Goal: Transaction & Acquisition: Purchase product/service

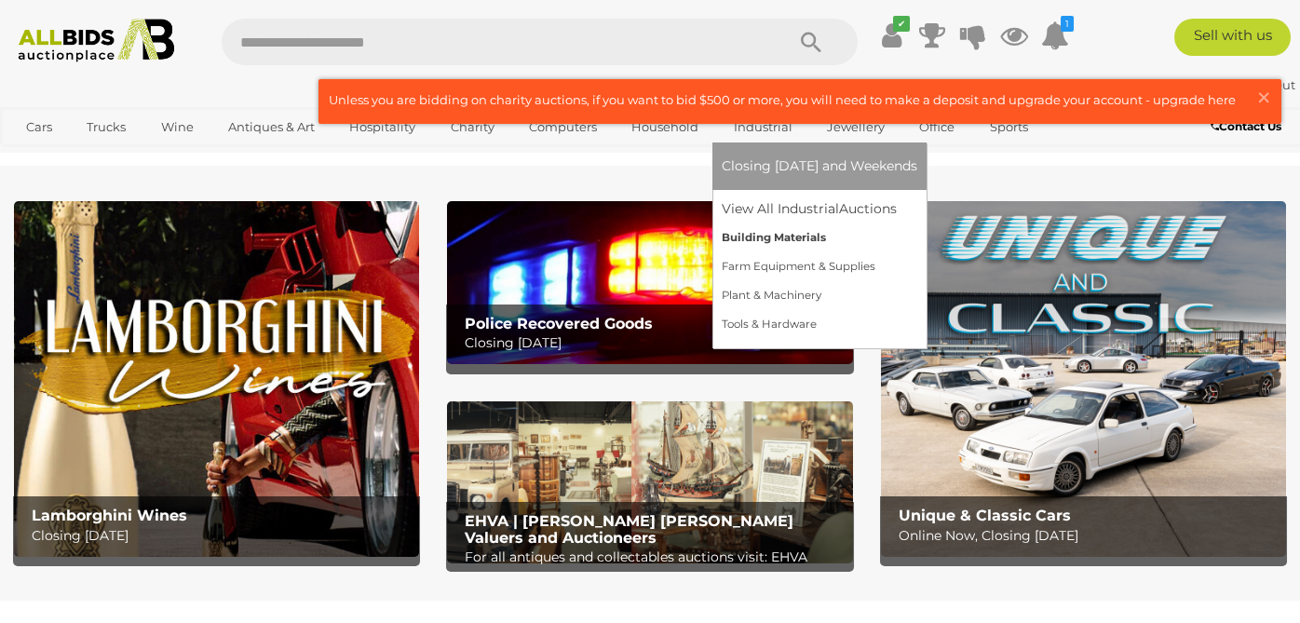
click at [751, 234] on link "Building Materials" at bounding box center [820, 237] width 196 height 29
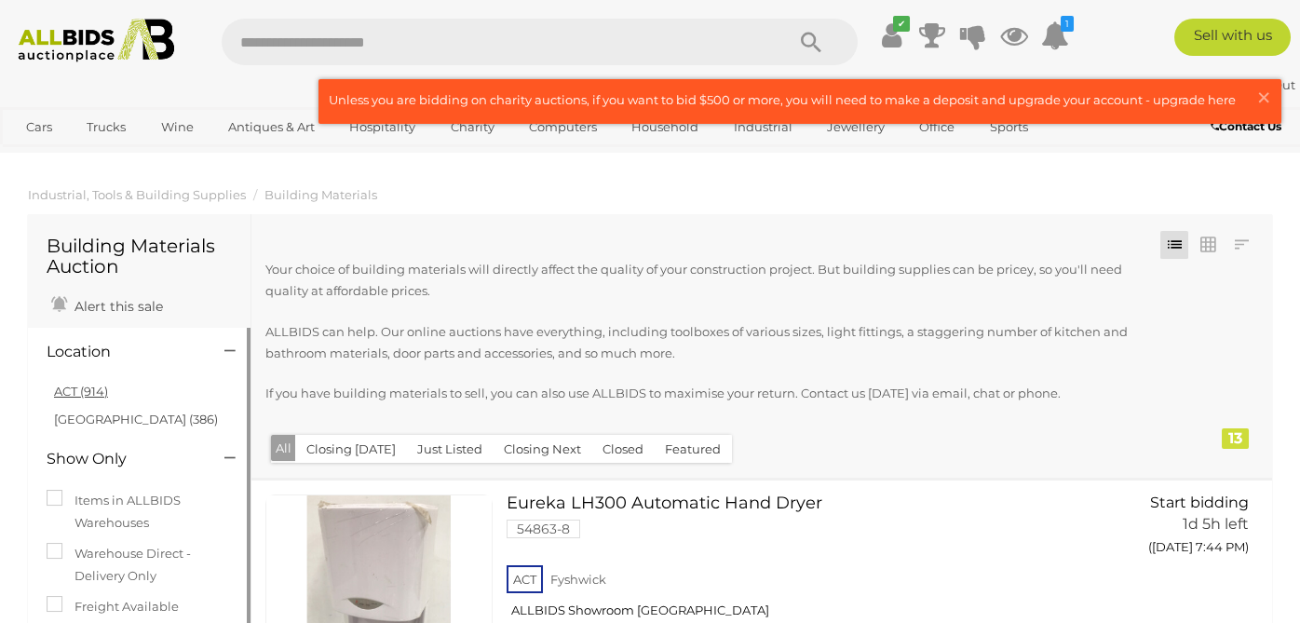
click at [85, 389] on link "ACT (914)" at bounding box center [81, 391] width 54 height 15
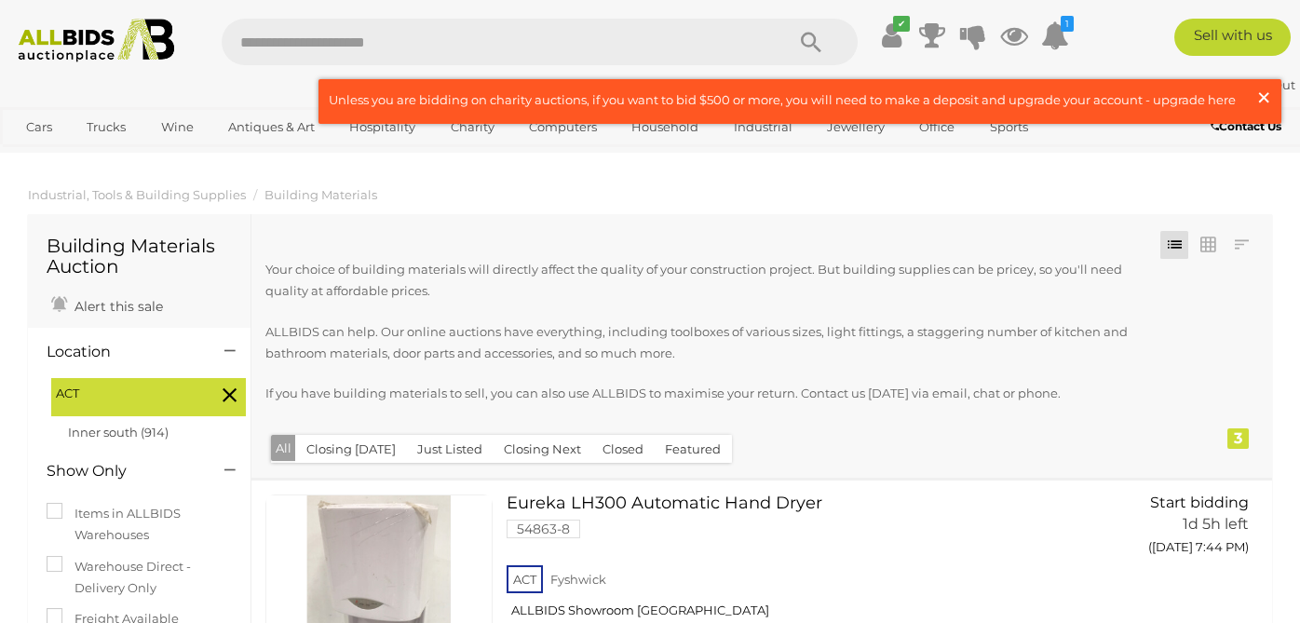
click at [1264, 94] on span "×" at bounding box center [1263, 97] width 17 height 36
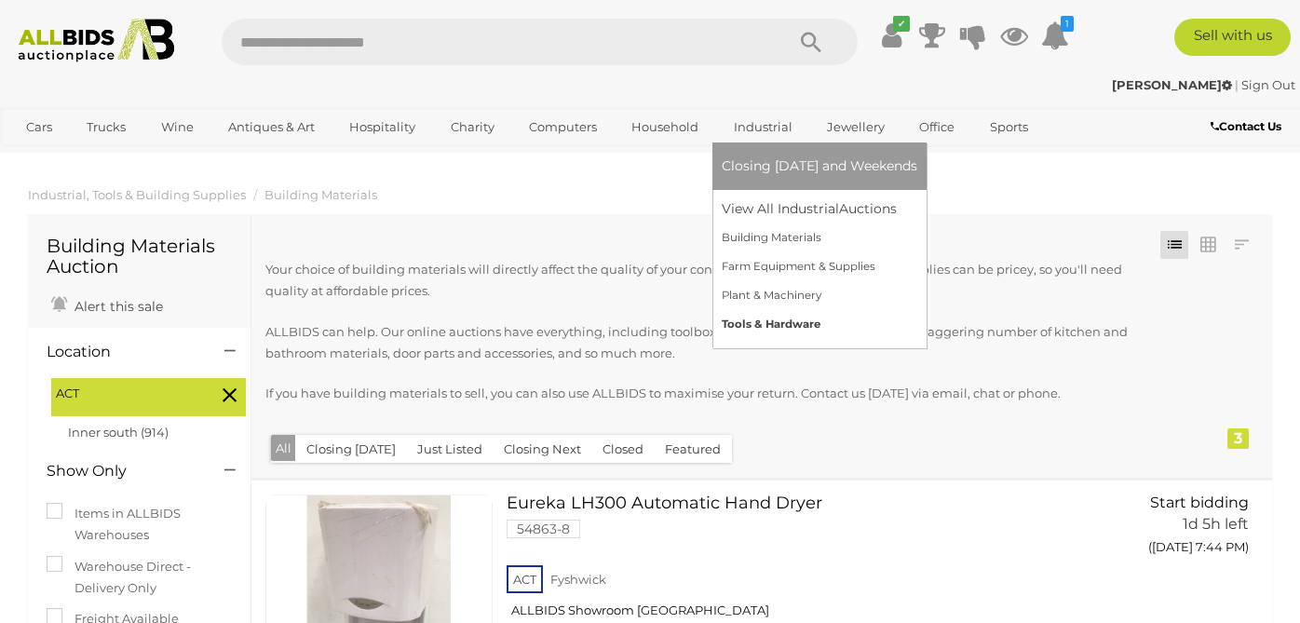
click at [780, 322] on link "Tools & Hardware" at bounding box center [820, 324] width 196 height 29
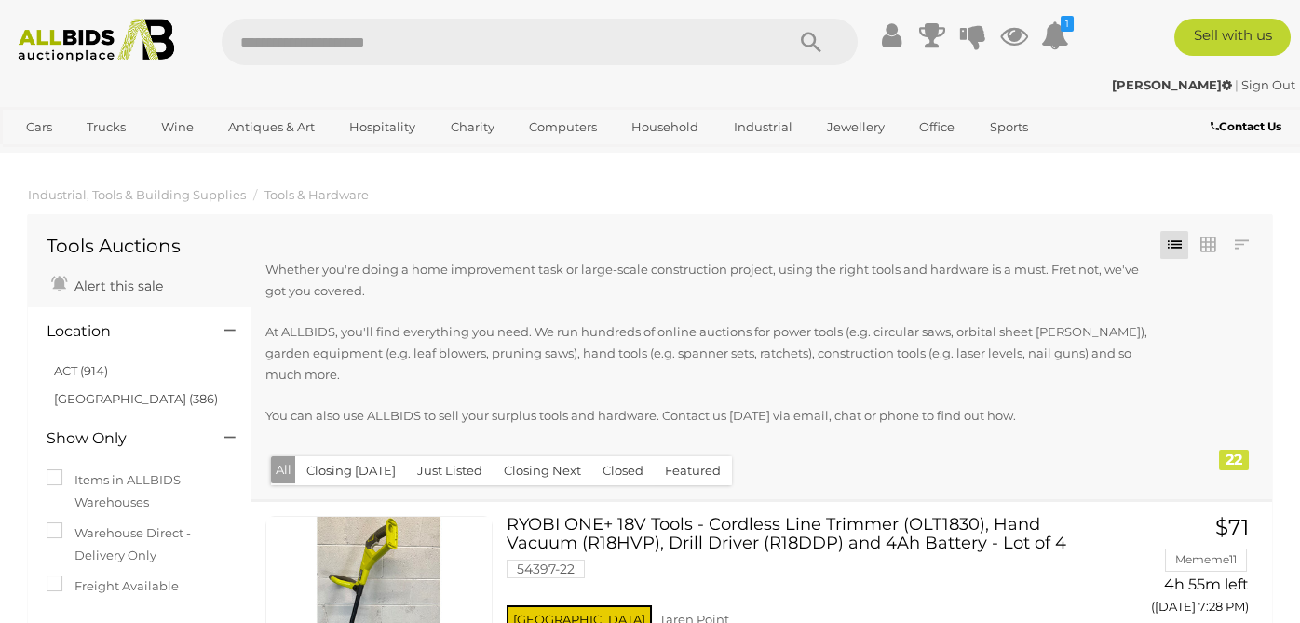
click at [65, 368] on link "ACT (914)" at bounding box center [81, 370] width 54 height 15
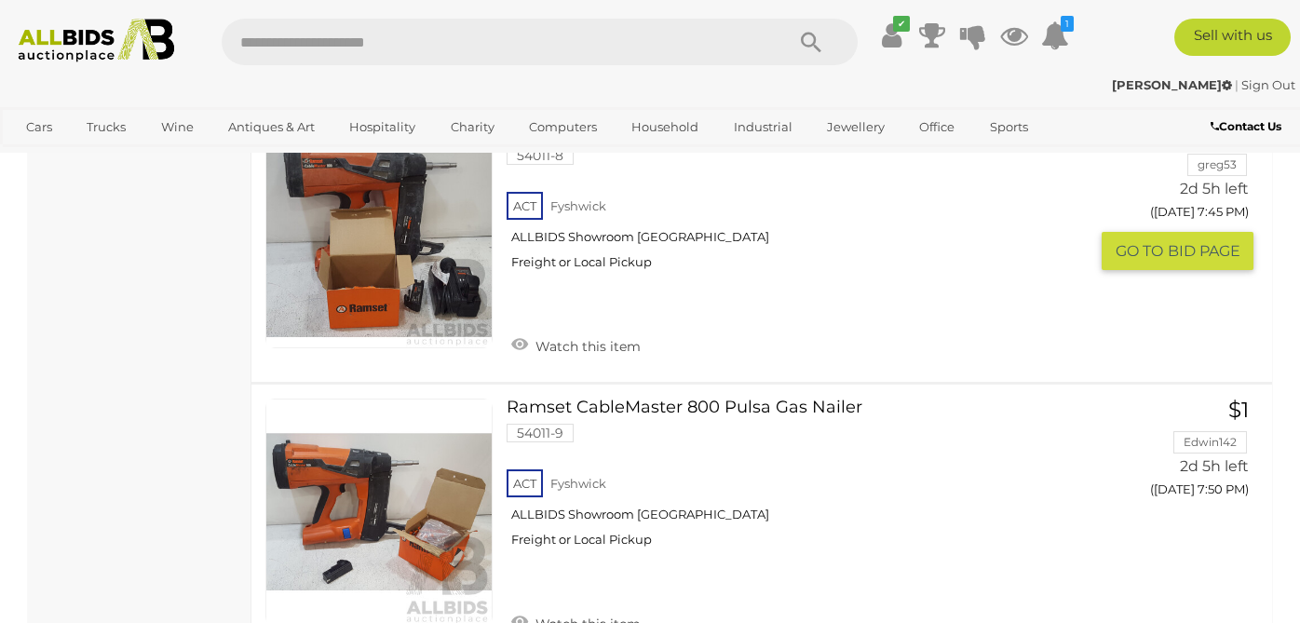
scroll to position [1116, 0]
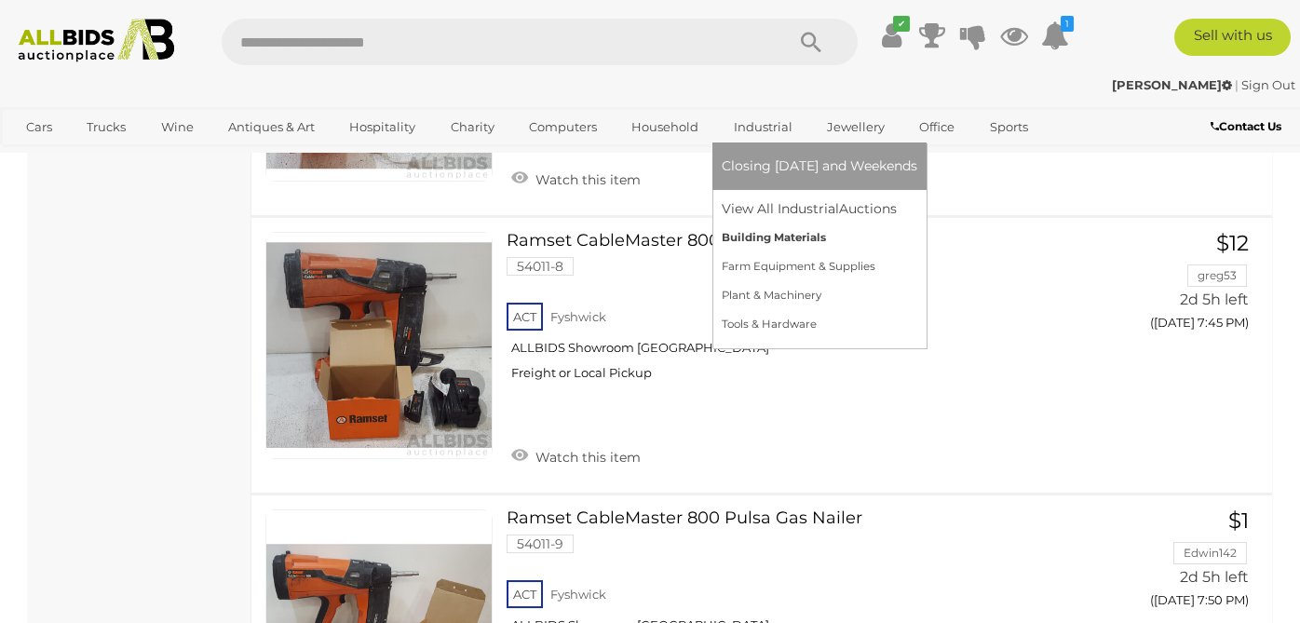
click at [749, 239] on link "Building Materials" at bounding box center [820, 237] width 196 height 29
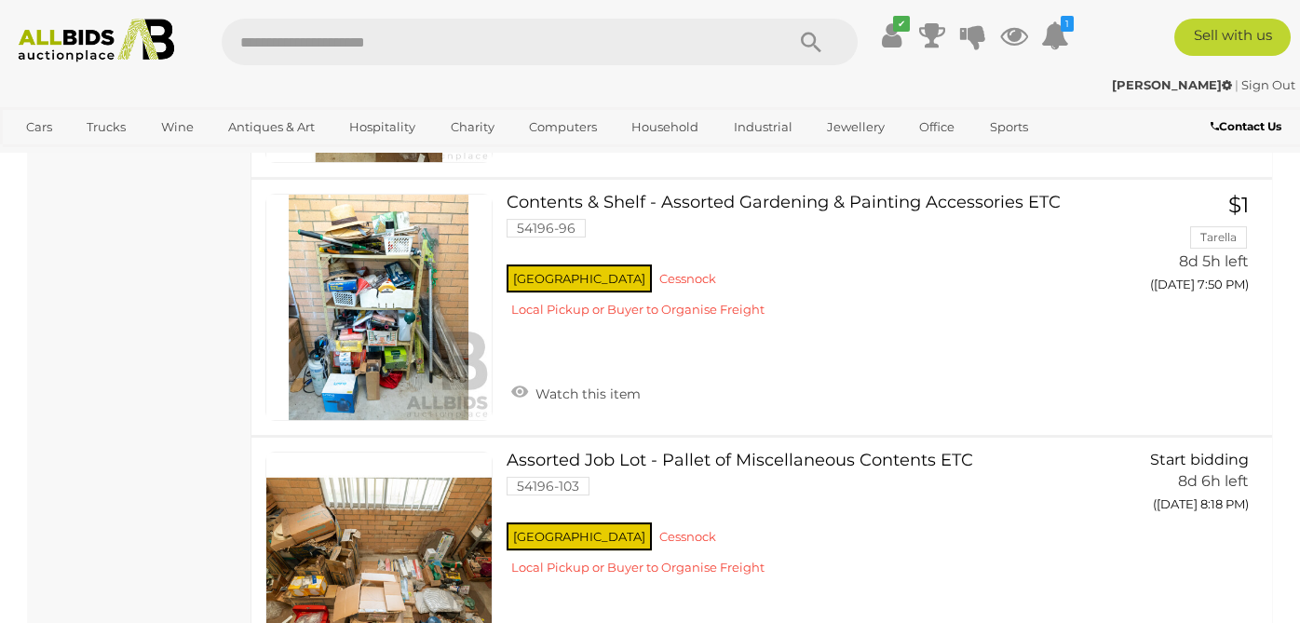
scroll to position [3259, 0]
